Goal: Entertainment & Leisure: Consume media (video, audio)

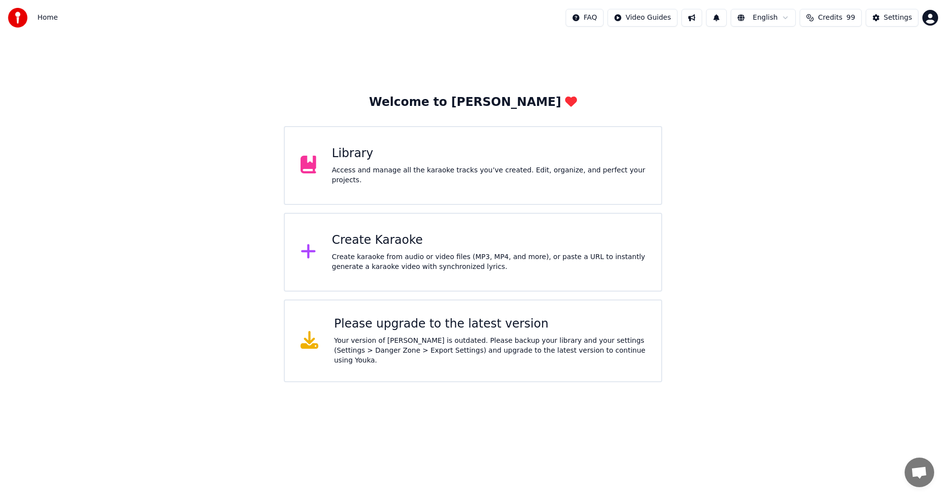
click at [349, 162] on div "Library" at bounding box center [489, 154] width 314 height 16
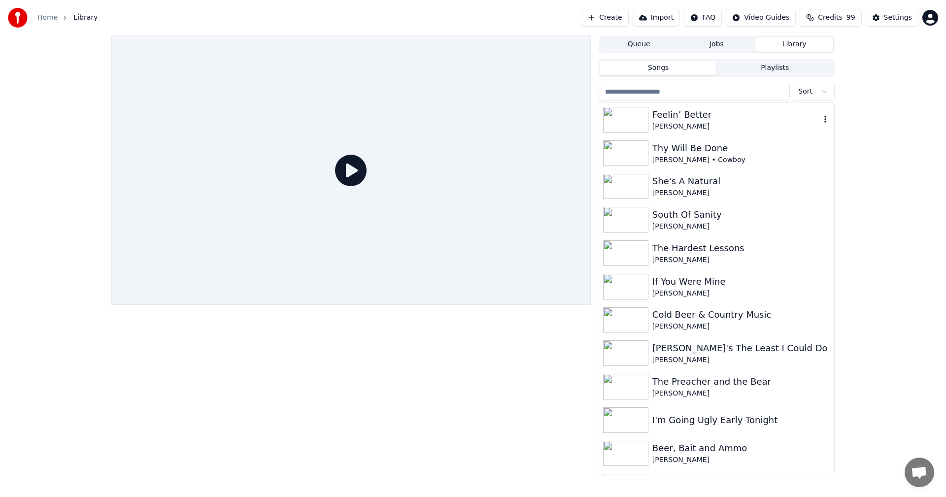
click at [666, 116] on div "Feelin’ Better" at bounding box center [736, 115] width 168 height 14
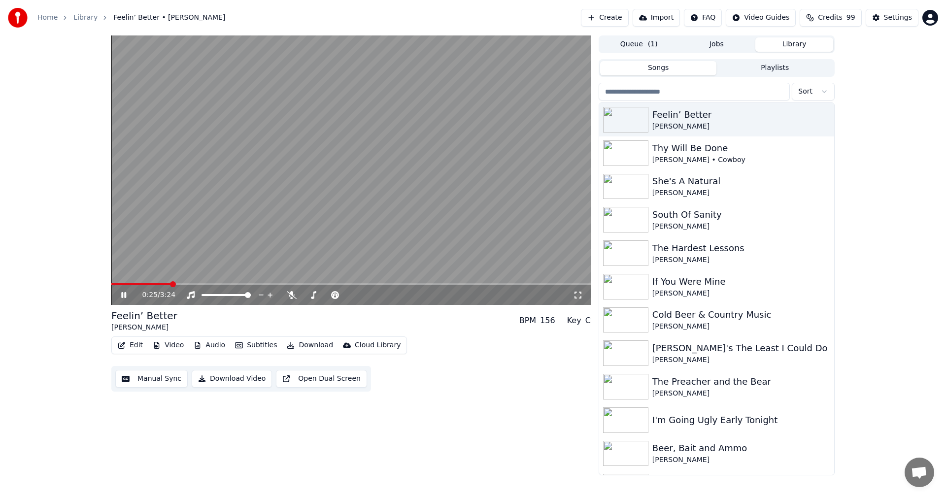
click at [135, 283] on span at bounding box center [141, 284] width 60 height 2
click at [118, 283] on span at bounding box center [114, 284] width 7 height 2
click at [117, 284] on span at bounding box center [148, 284] width 75 height 2
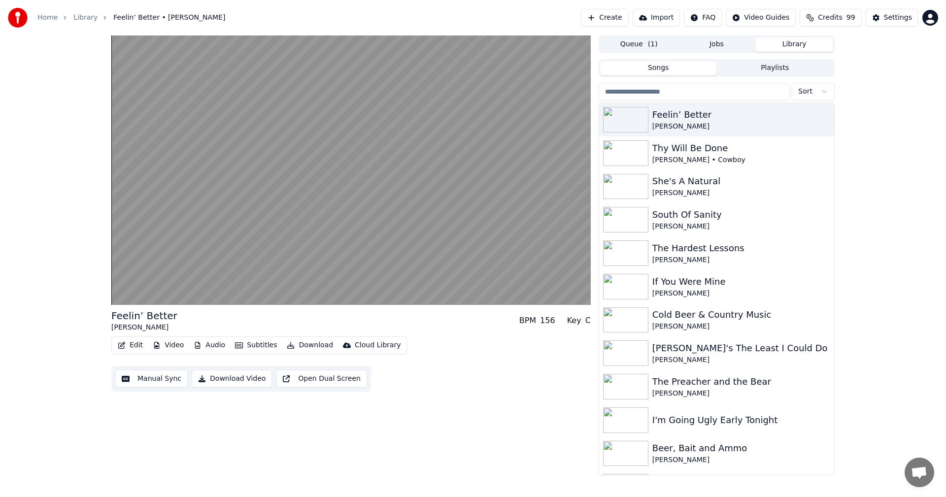
click at [432, 342] on div "Edit Video Audio Subtitles Download Cloud Library Manual Sync Download Video Op…" at bounding box center [350, 363] width 479 height 55
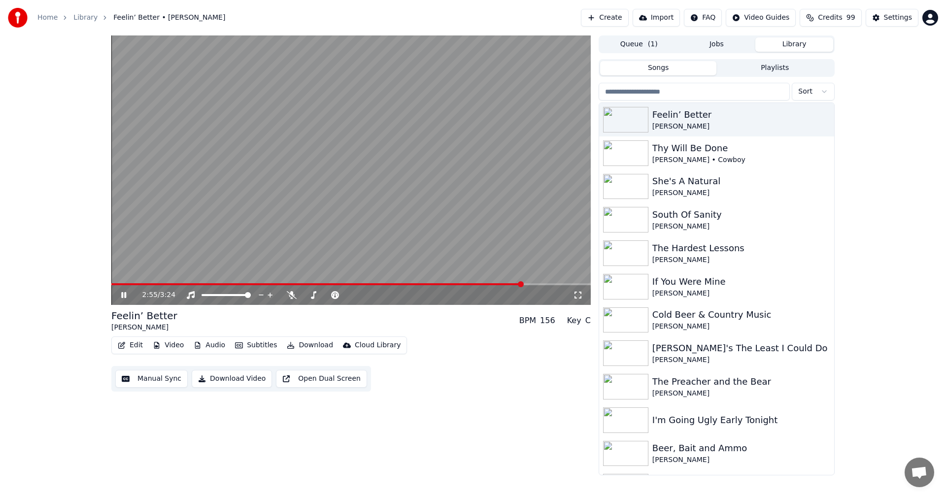
click at [121, 285] on span at bounding box center [316, 284] width 411 height 2
click at [123, 293] on icon at bounding box center [123, 295] width 5 height 6
